Goal: Information Seeking & Learning: Learn about a topic

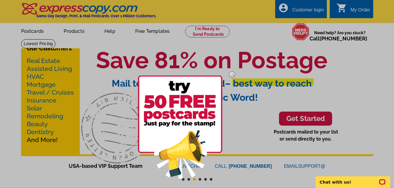
click at [42, 61] on div at bounding box center [197, 94] width 394 height 188
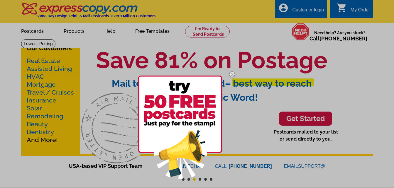
click at [177, 114] on img at bounding box center [180, 127] width 84 height 103
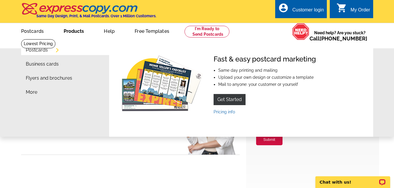
click at [80, 31] on link "Products" at bounding box center [73, 31] width 39 height 14
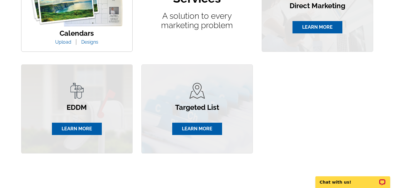
scroll to position [399, 0]
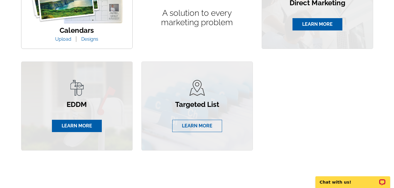
click at [183, 128] on link "LEARN MORE" at bounding box center [197, 126] width 50 height 12
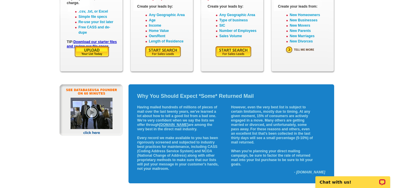
scroll to position [136, 0]
